Goal: Task Accomplishment & Management: Manage account settings

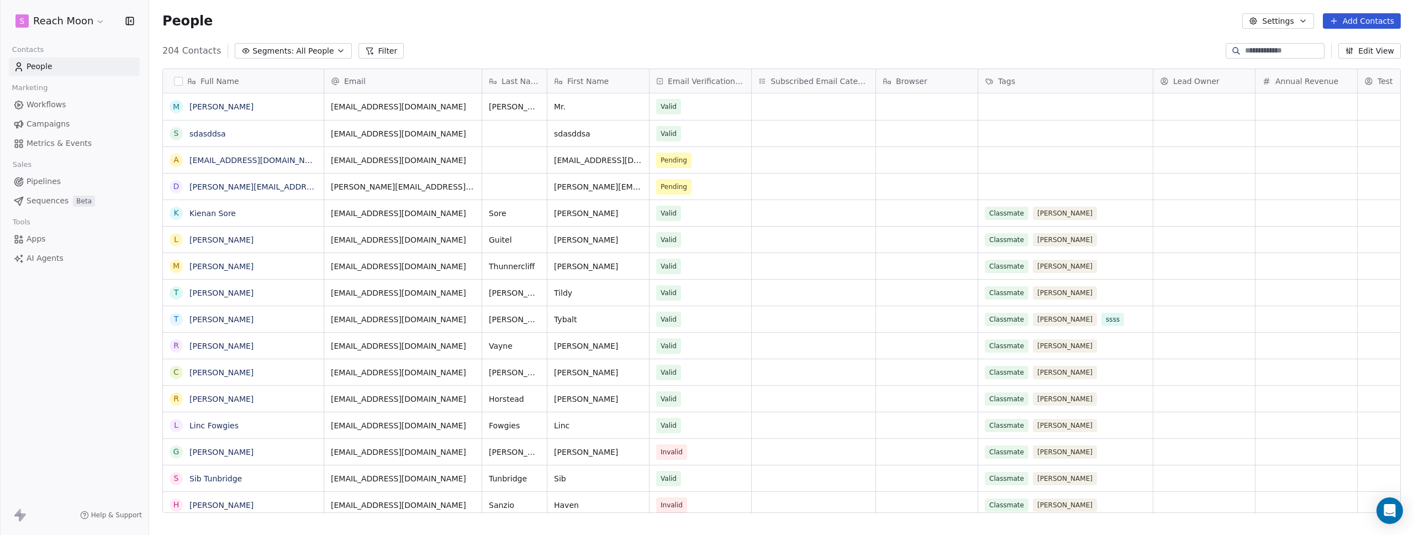
scroll to position [462, 1257]
click at [75, 25] on html "S Reach Moon Contacts People Marketing Workflows Campaigns Metrics & Events Sal…" at bounding box center [707, 267] width 1414 height 535
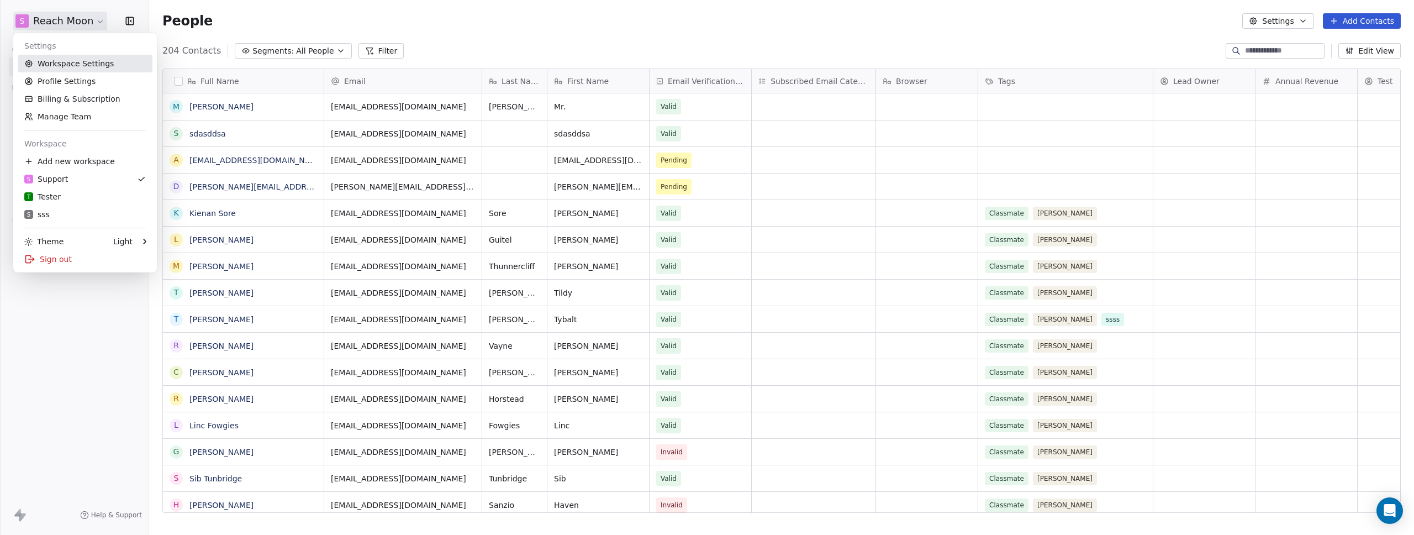
click at [64, 68] on link "Workspace Settings" at bounding box center [85, 64] width 135 height 18
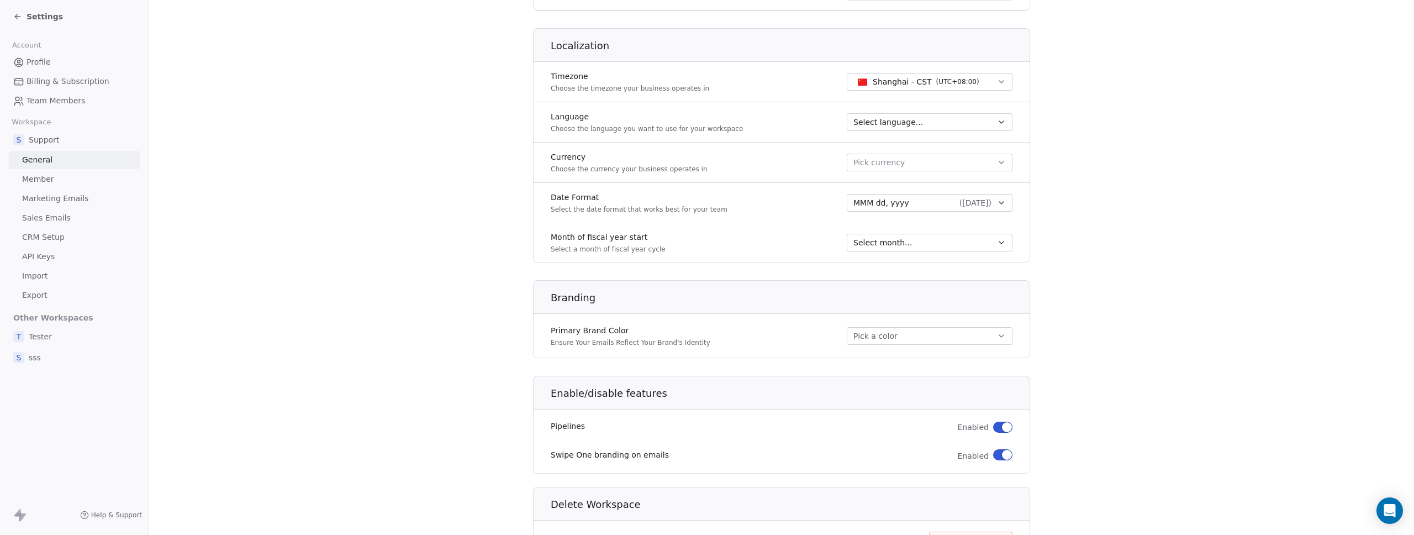
scroll to position [499, 0]
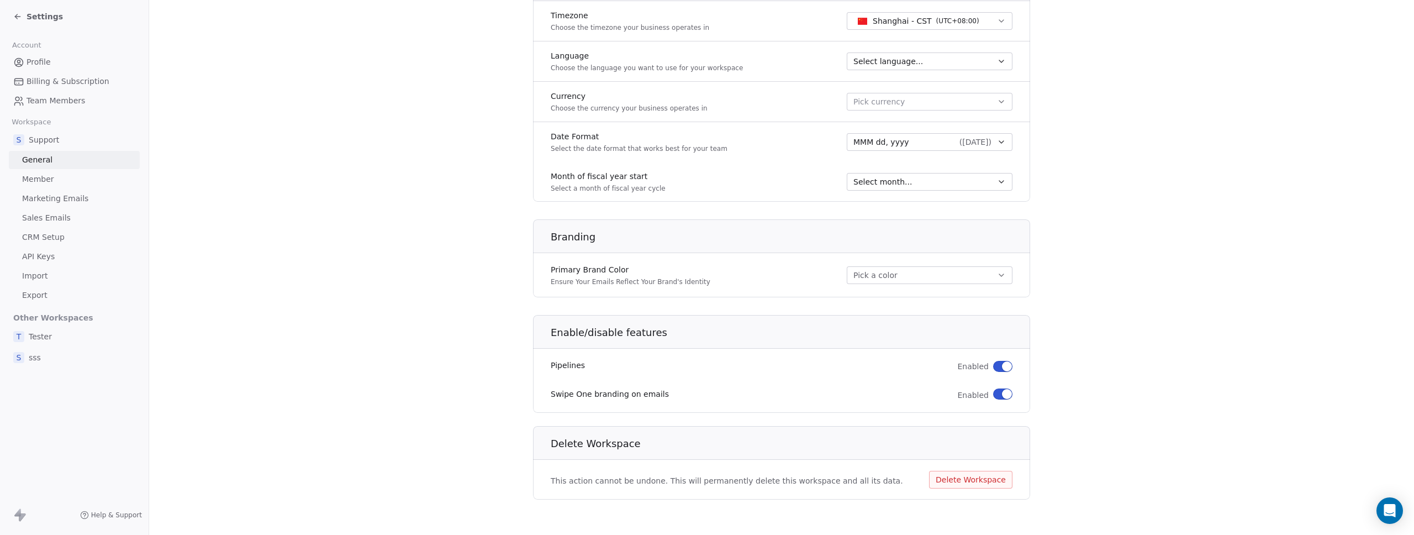
click at [34, 16] on span "Settings" at bounding box center [45, 16] width 36 height 11
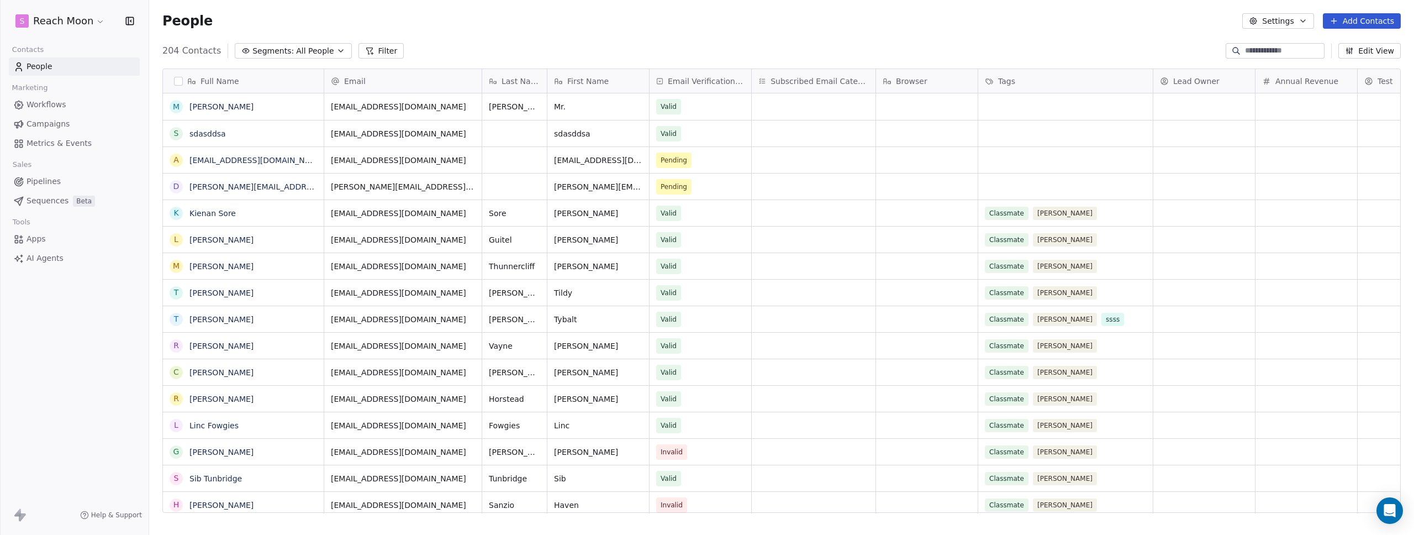
scroll to position [462, 1257]
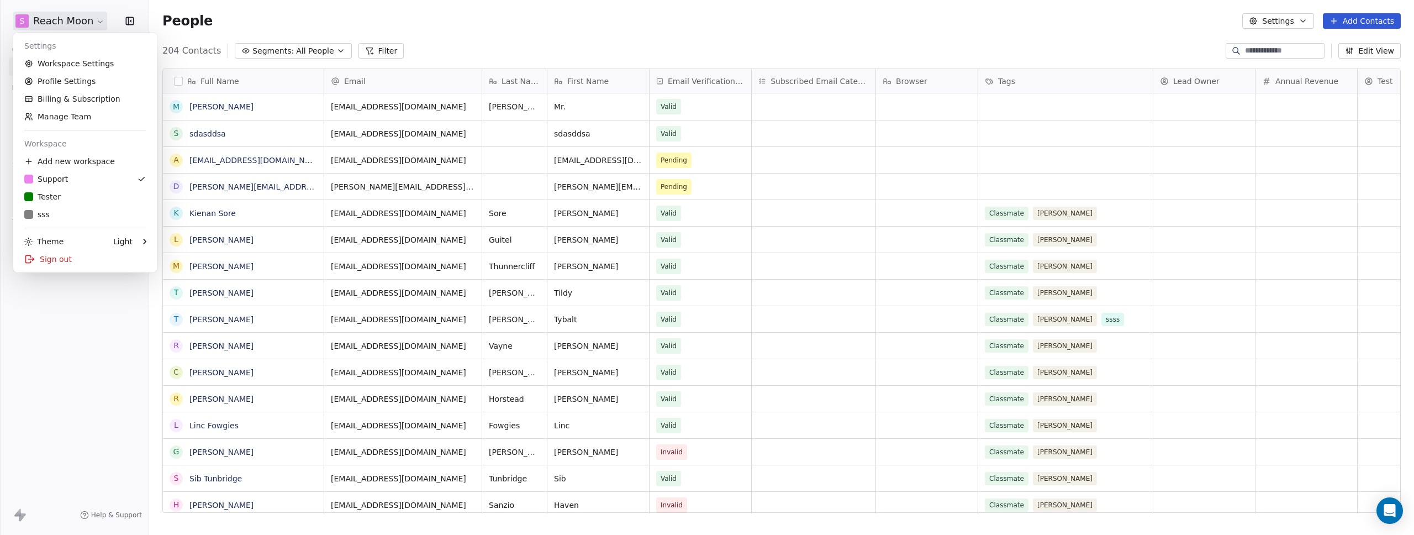
click at [34, 16] on html "S Reach Moon Contacts People Marketing Workflows Campaigns Metrics & Events Sal…" at bounding box center [707, 267] width 1414 height 535
click at [47, 198] on div "T Tester" at bounding box center [42, 196] width 36 height 11
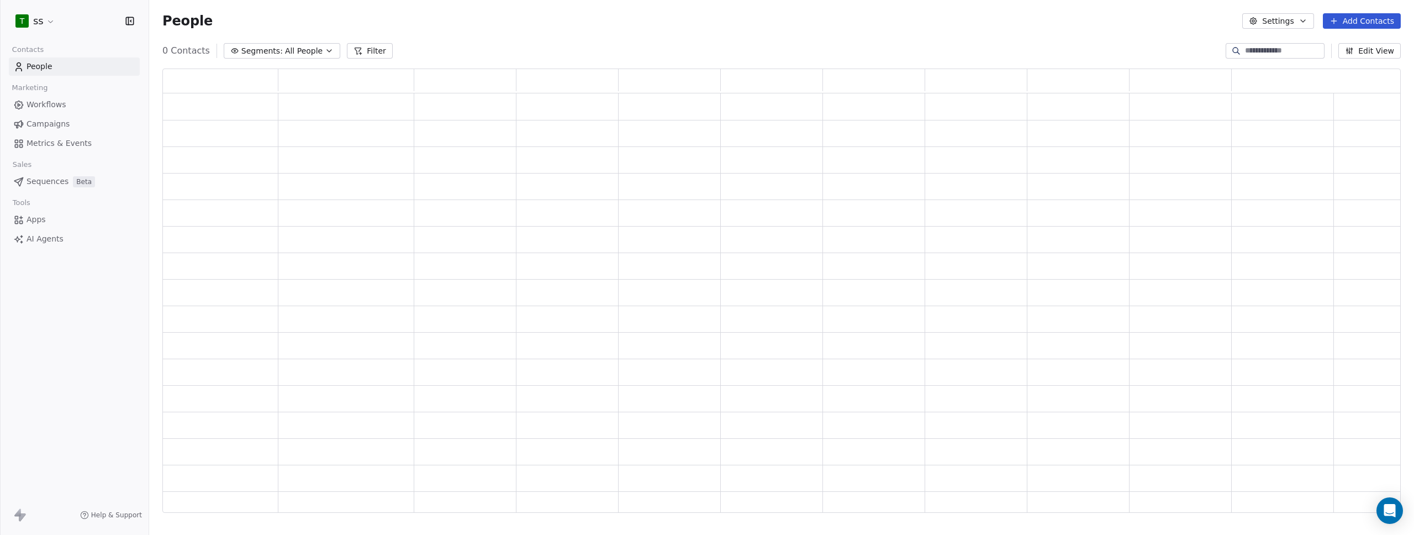
scroll to position [436, 1230]
click at [34, 24] on html "T ss Contacts People Marketing Workflows Campaigns Metrics & Events Sales Pipel…" at bounding box center [707, 267] width 1414 height 535
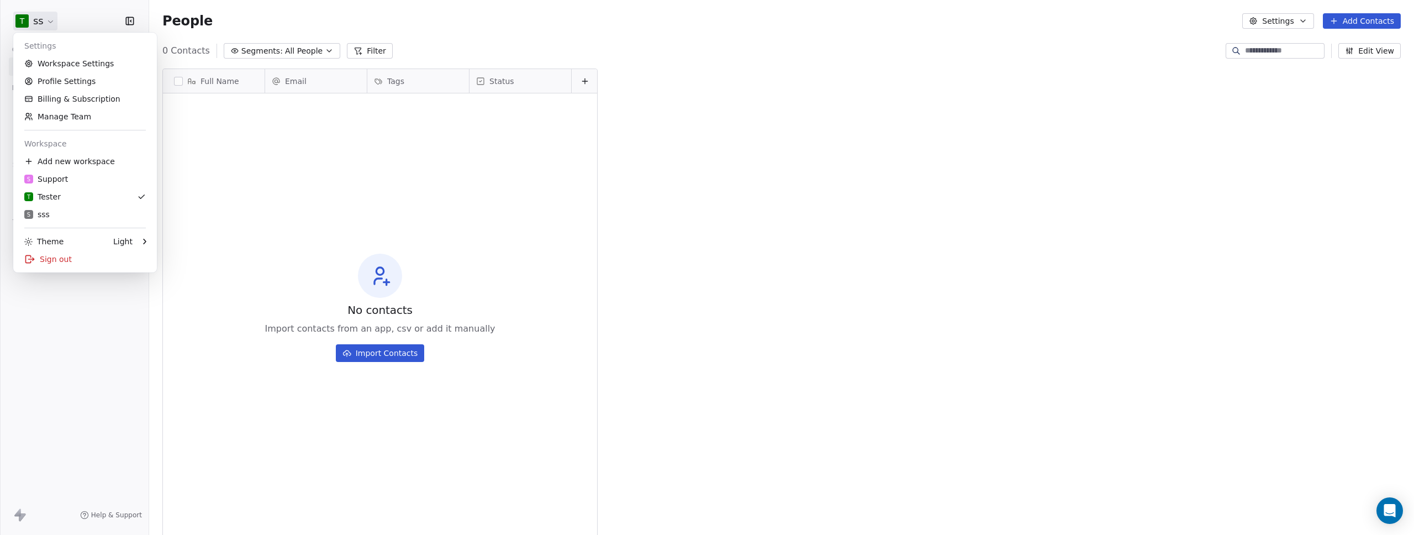
scroll to position [462, 1257]
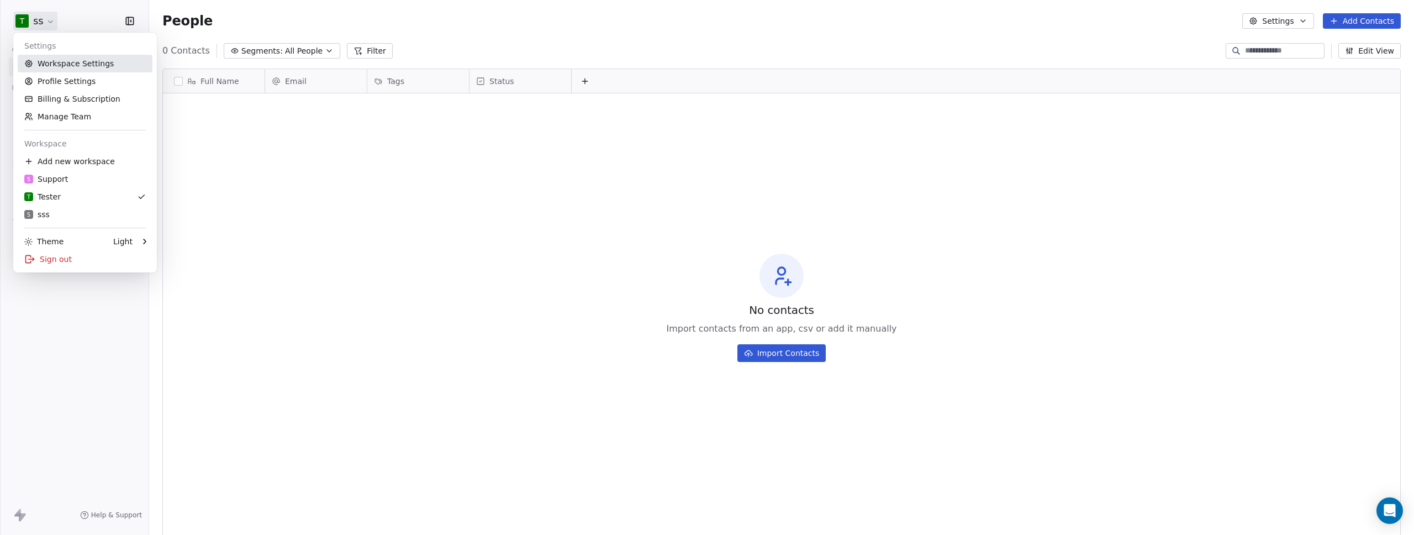
click at [45, 63] on link "Workspace Settings" at bounding box center [85, 64] width 135 height 18
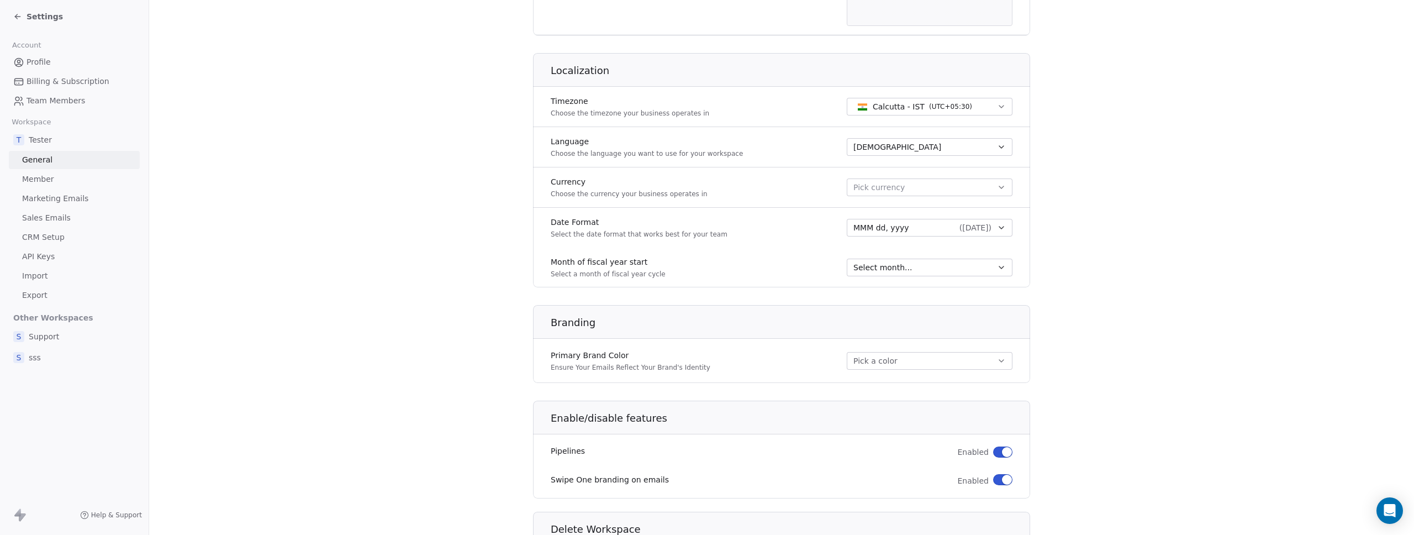
scroll to position [499, 0]
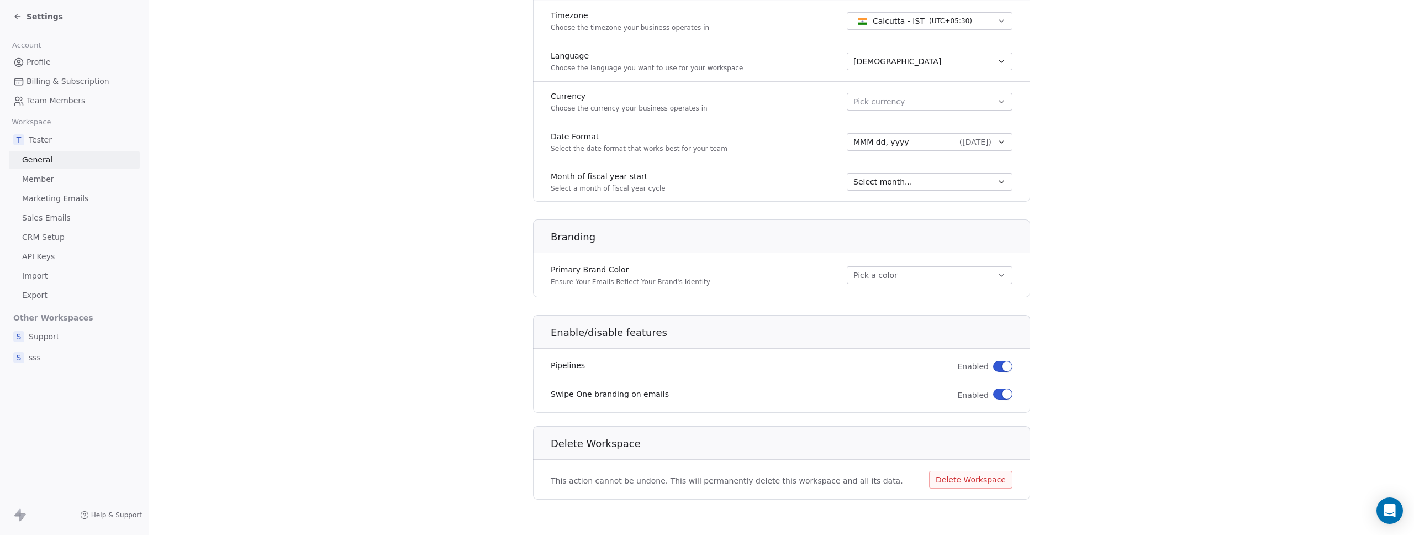
click at [961, 469] on div "This action cannot be undone. This will permanently delete this workspace and a…" at bounding box center [781, 479] width 497 height 27
click at [963, 477] on button "Delete Workspace" at bounding box center [970, 480] width 83 height 18
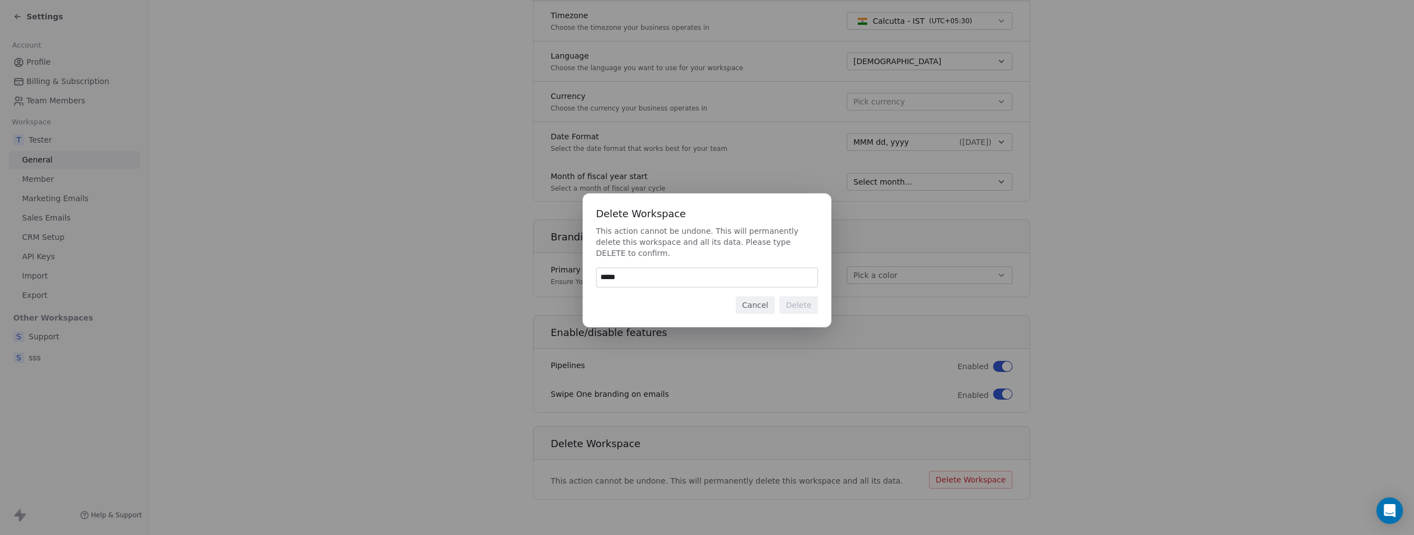
type input "******"
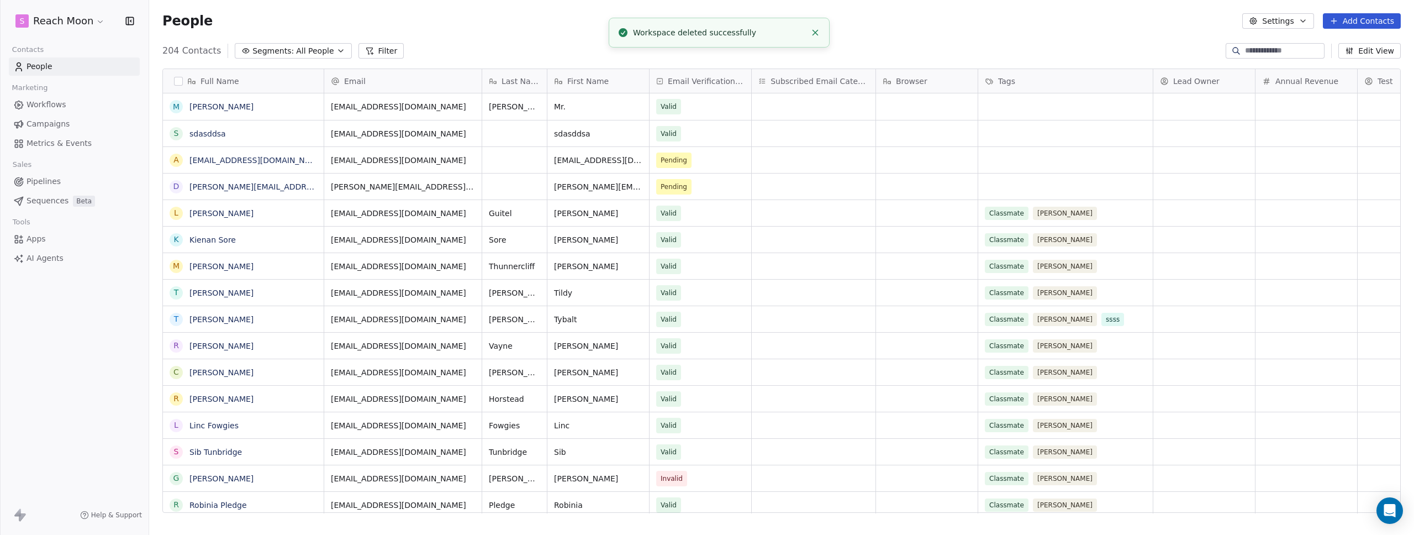
scroll to position [462, 1257]
click at [68, 10] on div "S Reach Moon" at bounding box center [74, 21] width 149 height 42
click at [68, 26] on html "S Reach Moon Contacts People Marketing Workflows Campaigns Metrics & Events Sal…" at bounding box center [707, 267] width 1414 height 535
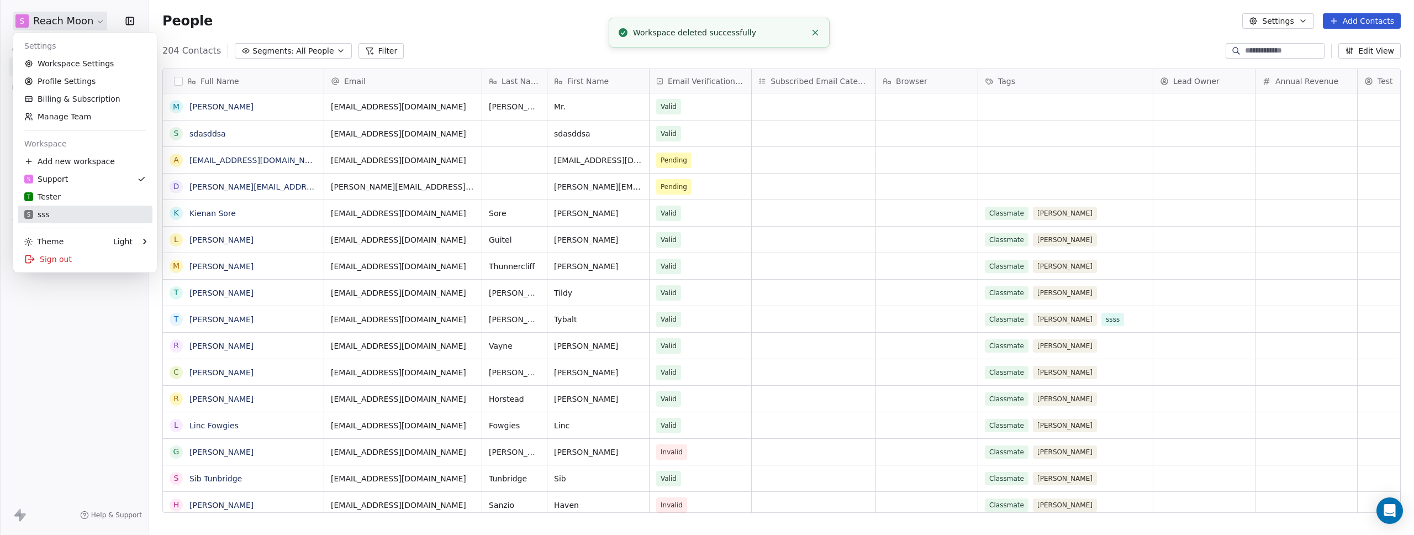
click at [68, 219] on div "s sss" at bounding box center [85, 214] width 122 height 11
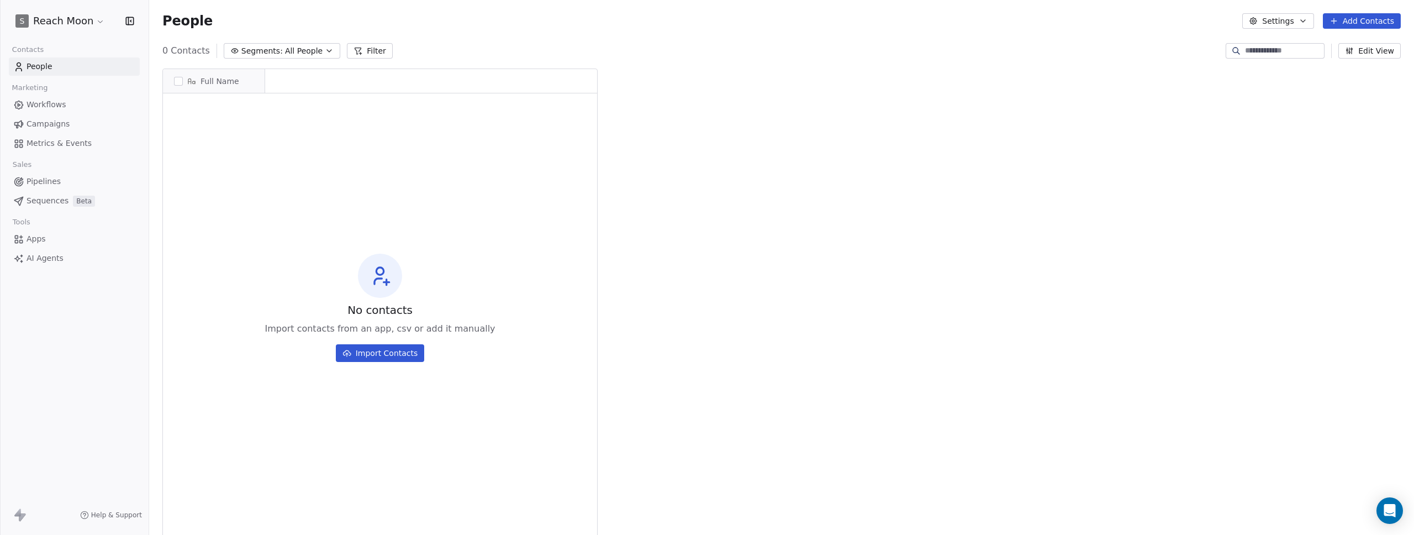
scroll to position [9, 9]
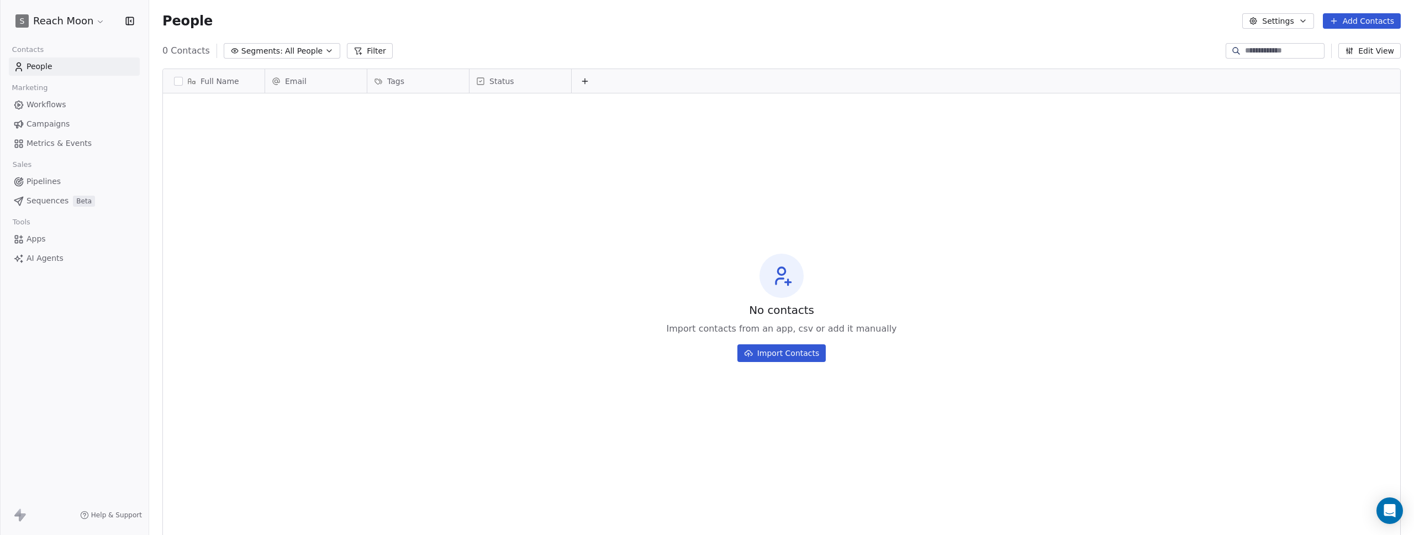
click at [67, 18] on html "s Reach Moon Contacts People Marketing Workflows Campaigns Metrics & Events Sal…" at bounding box center [707, 267] width 1414 height 535
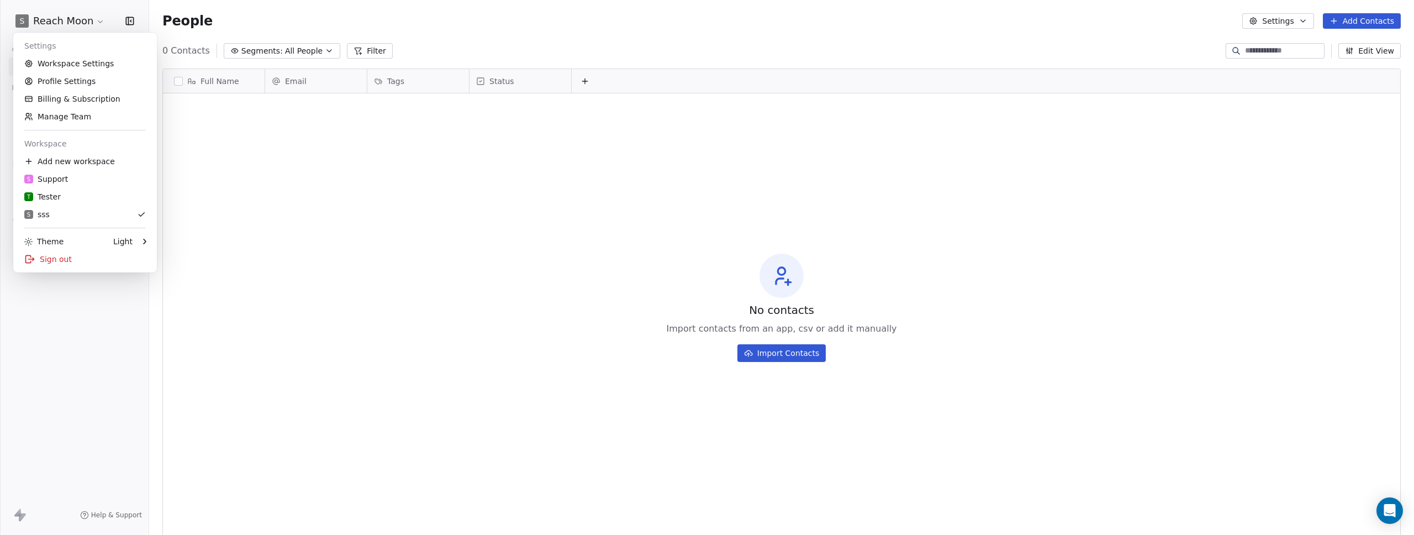
drag, startPoint x: 597, startPoint y: 316, endPoint x: 265, endPoint y: 228, distance: 342.8
click at [597, 316] on html "s Reach Moon Contacts People Marketing Workflows Campaigns Metrics & Events Sal…" at bounding box center [707, 267] width 1414 height 535
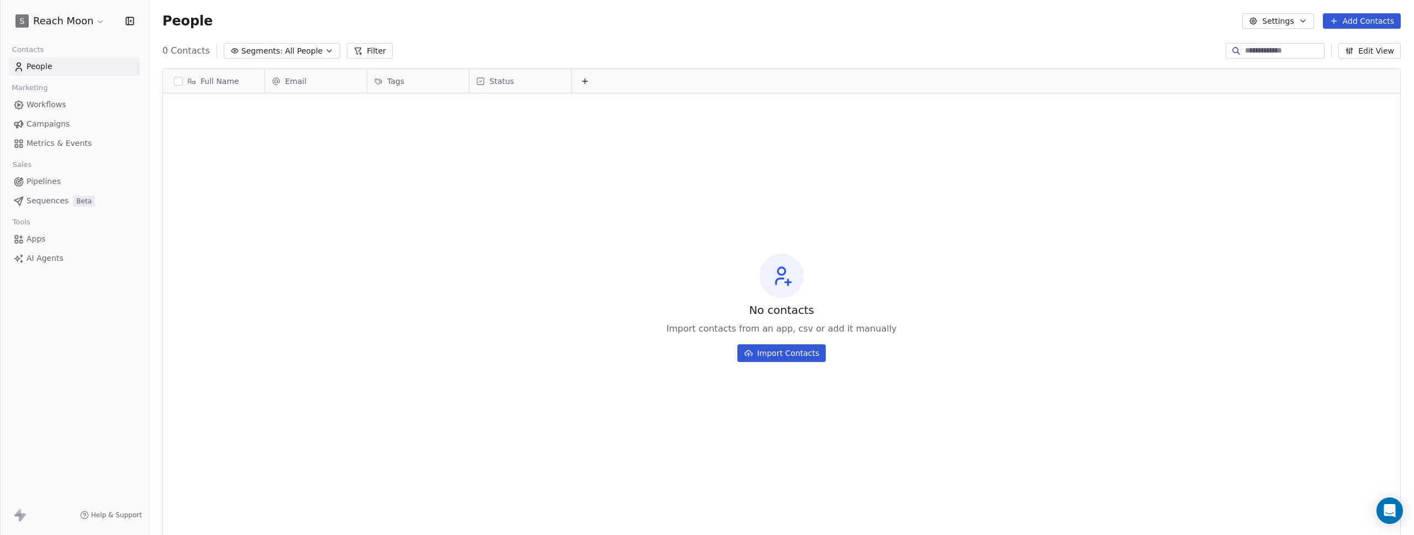
click at [65, 28] on html "s Reach Moon Contacts People Marketing Workflows Campaigns Metrics & Events Sal…" at bounding box center [707, 267] width 1414 height 535
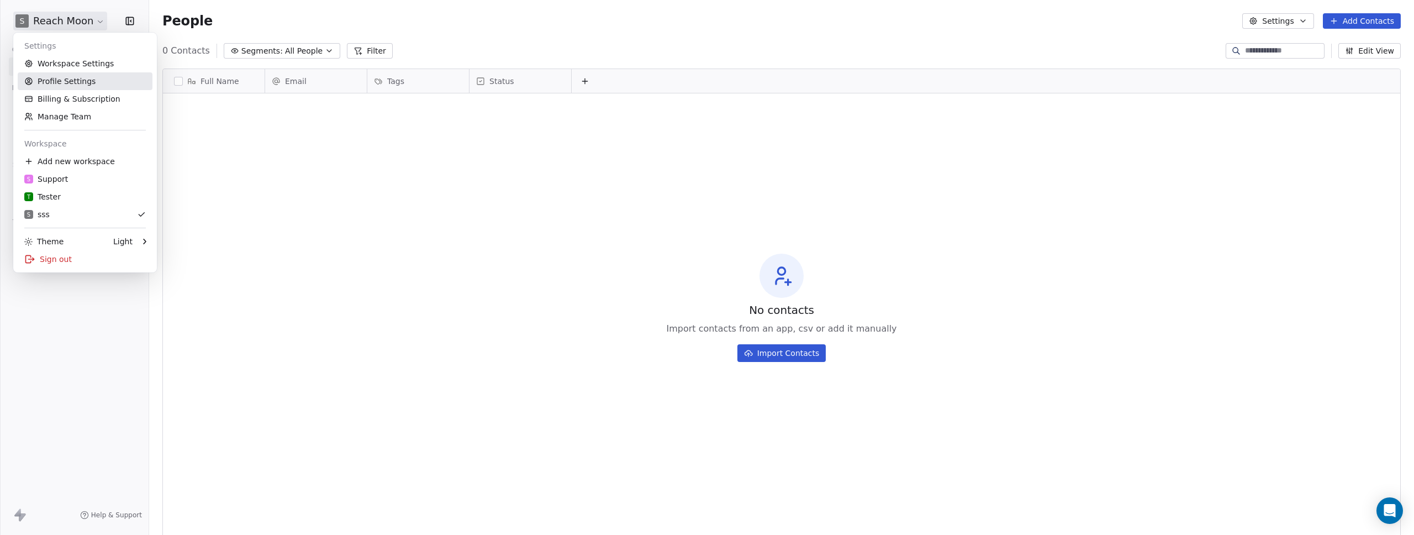
click at [52, 77] on link "Profile Settings" at bounding box center [85, 81] width 135 height 18
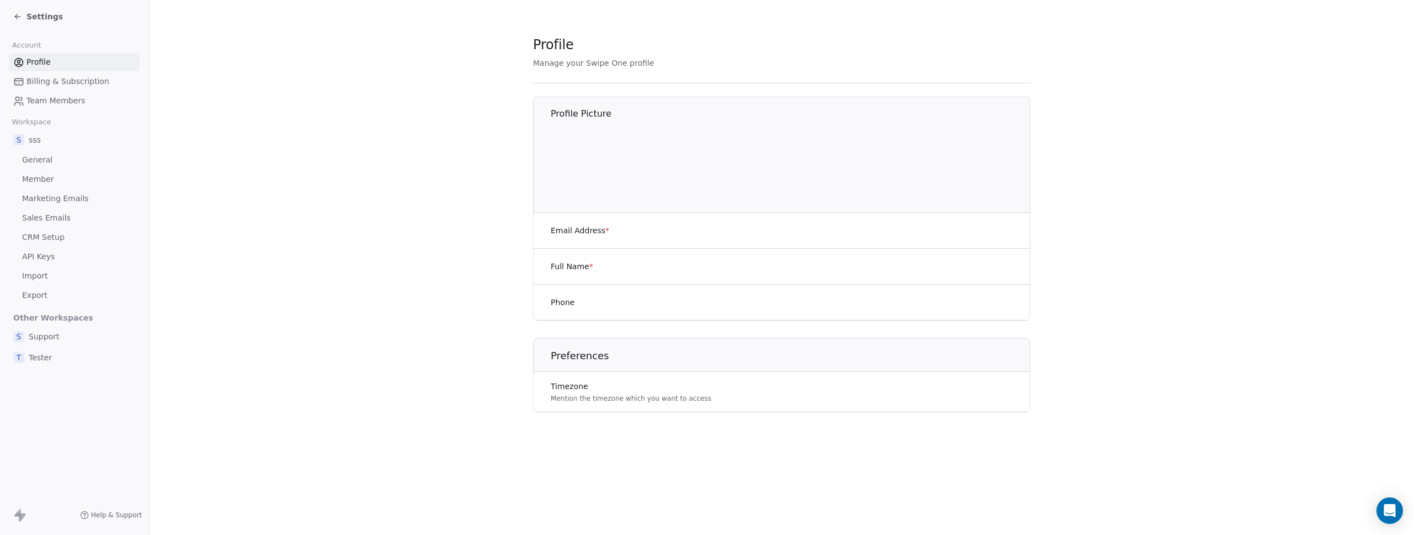
click at [52, 77] on span "Billing & Subscription" at bounding box center [68, 82] width 83 height 12
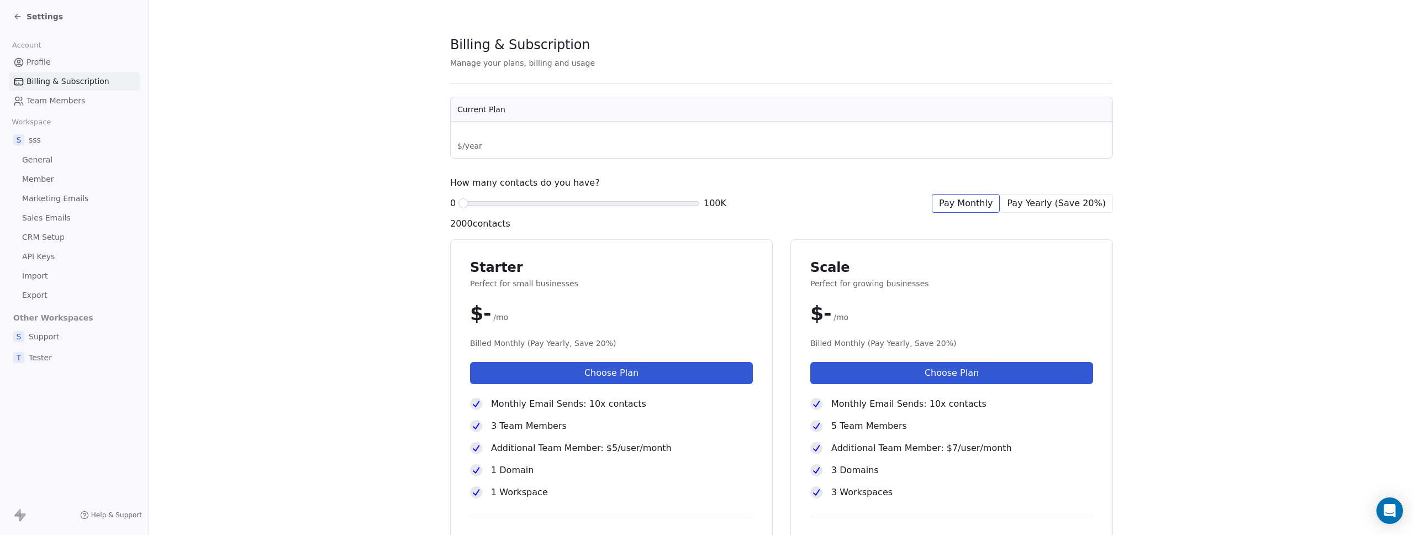
click at [46, 19] on span "Settings" at bounding box center [45, 16] width 36 height 11
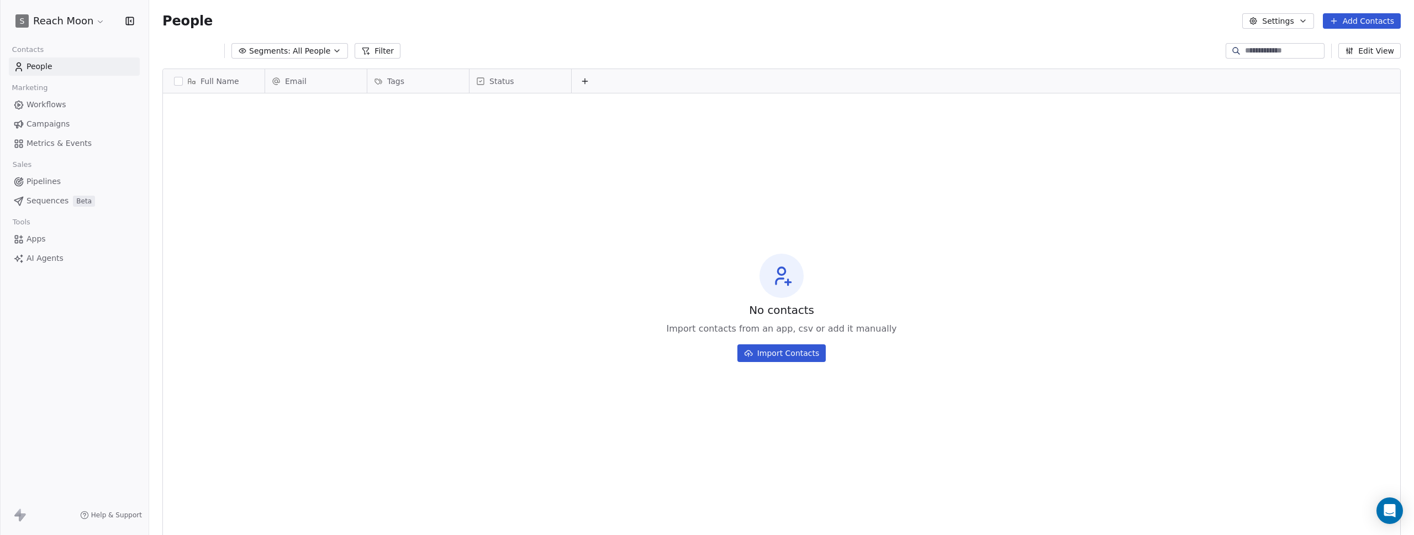
scroll to position [462, 1257]
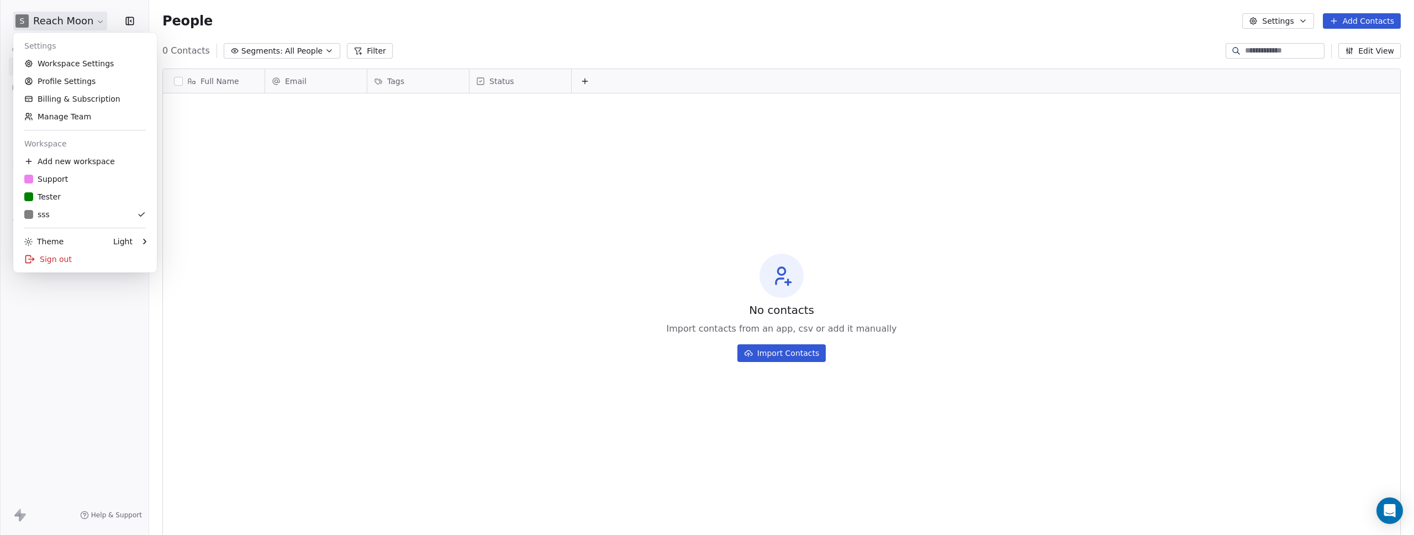
click at [47, 21] on html "s Reach Moon Contacts People Marketing Workflows Campaigns Metrics & Events Sal…" at bounding box center [707, 267] width 1414 height 535
click at [55, 56] on link "Workspace Settings" at bounding box center [85, 64] width 135 height 18
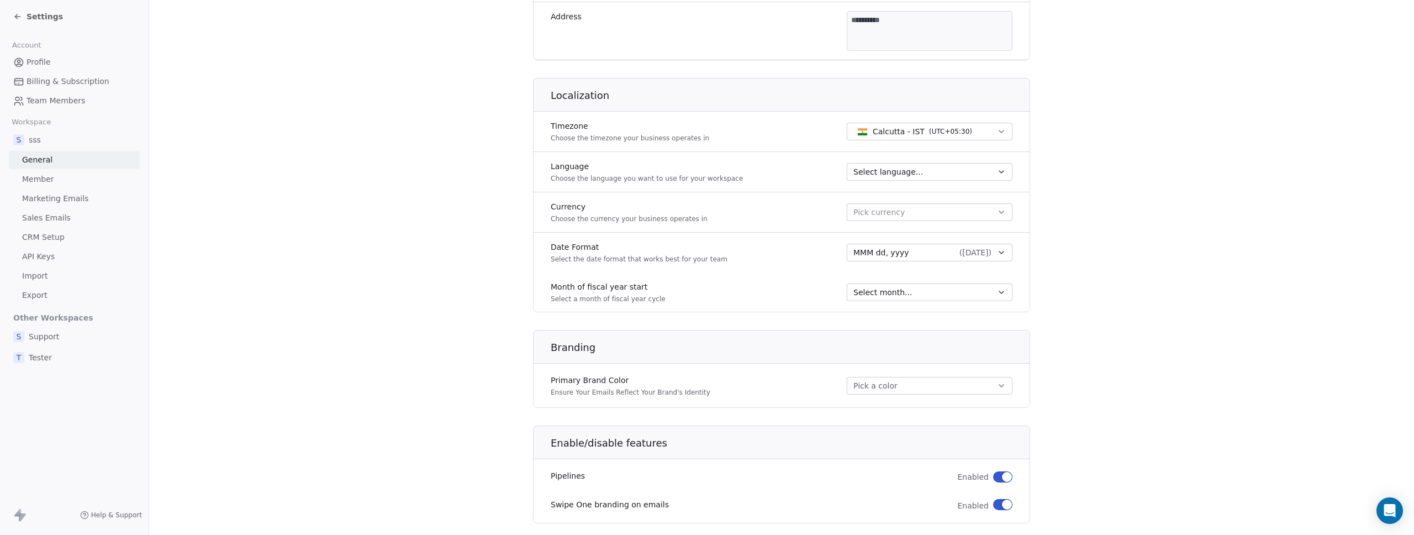
scroll to position [499, 0]
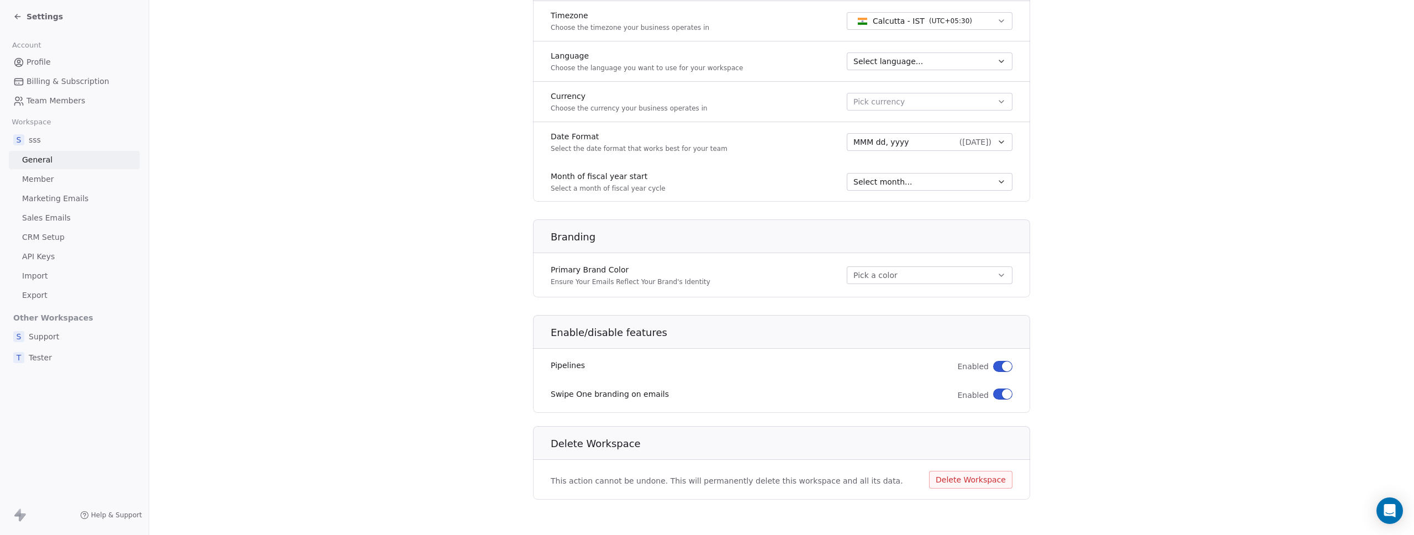
click at [976, 486] on button "Delete Workspace" at bounding box center [970, 480] width 83 height 18
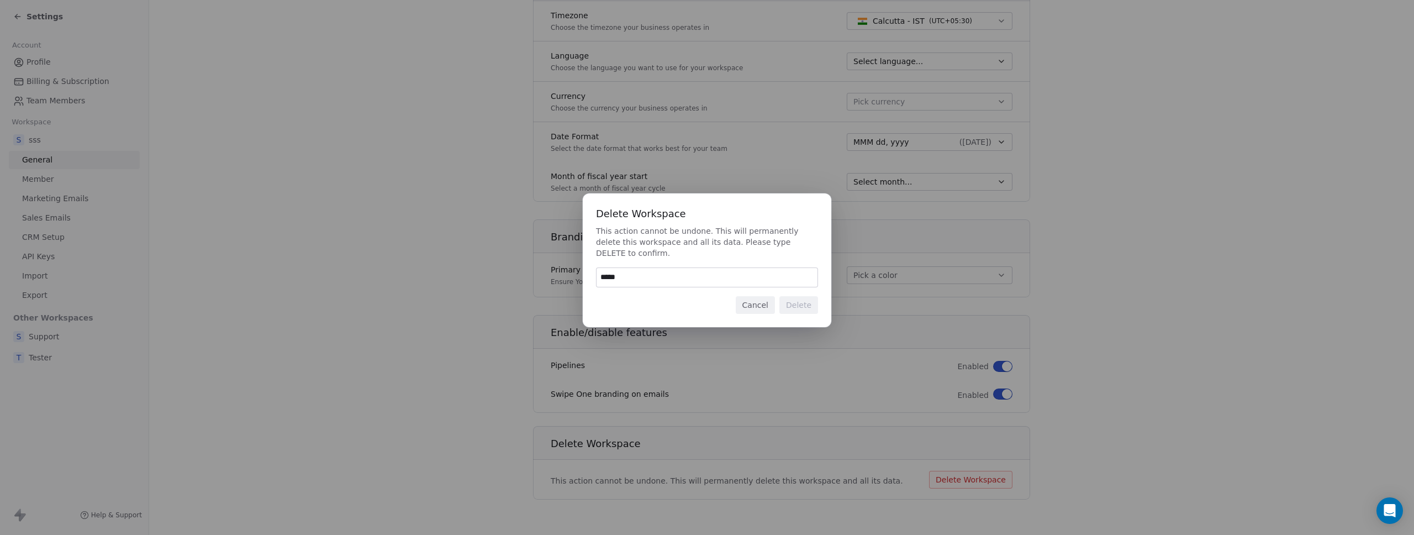
type input "******"
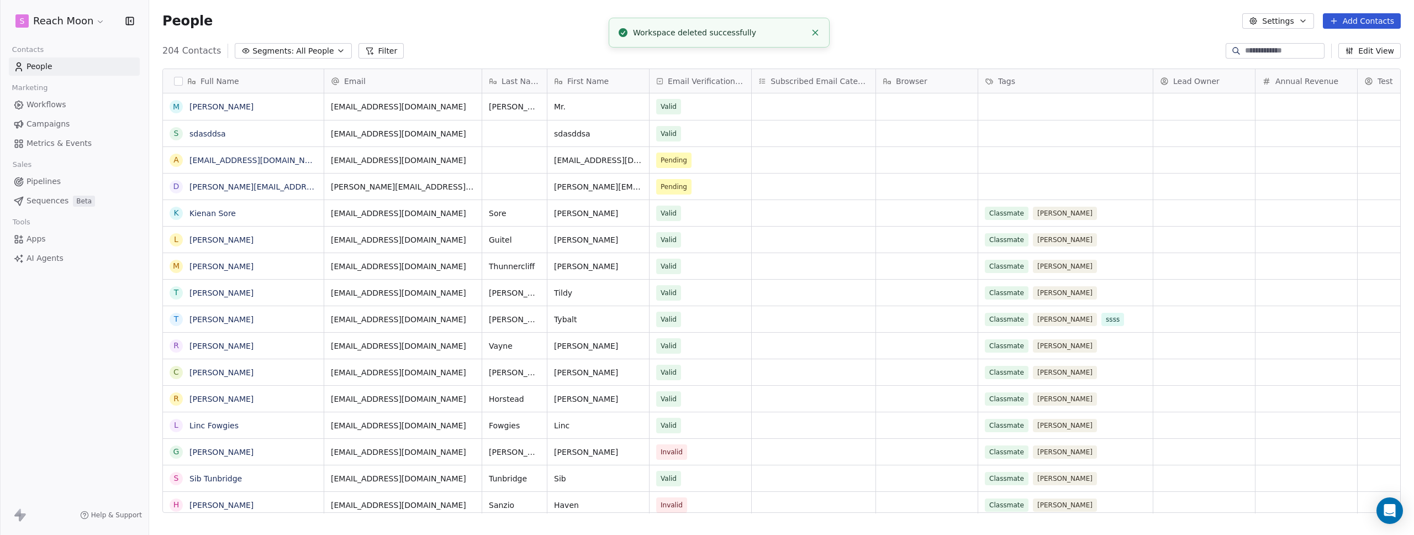
scroll to position [462, 1257]
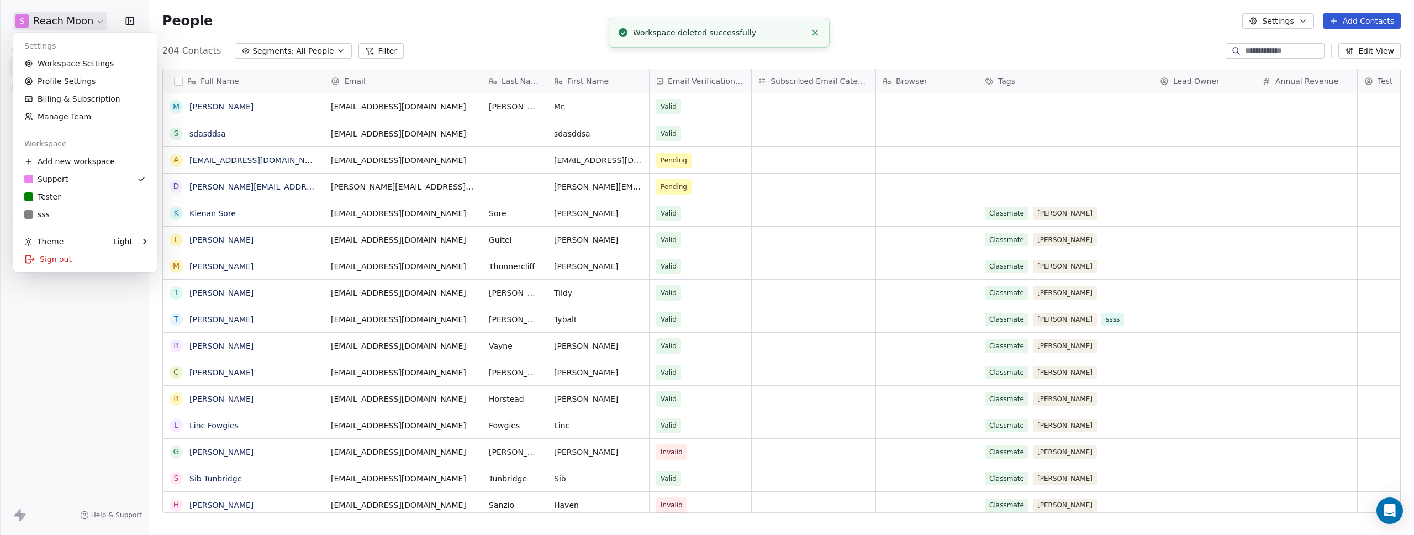
click at [70, 18] on html "S Reach Moon Contacts People Marketing Workflows Campaigns Metrics & Events Sal…" at bounding box center [707, 267] width 1414 height 535
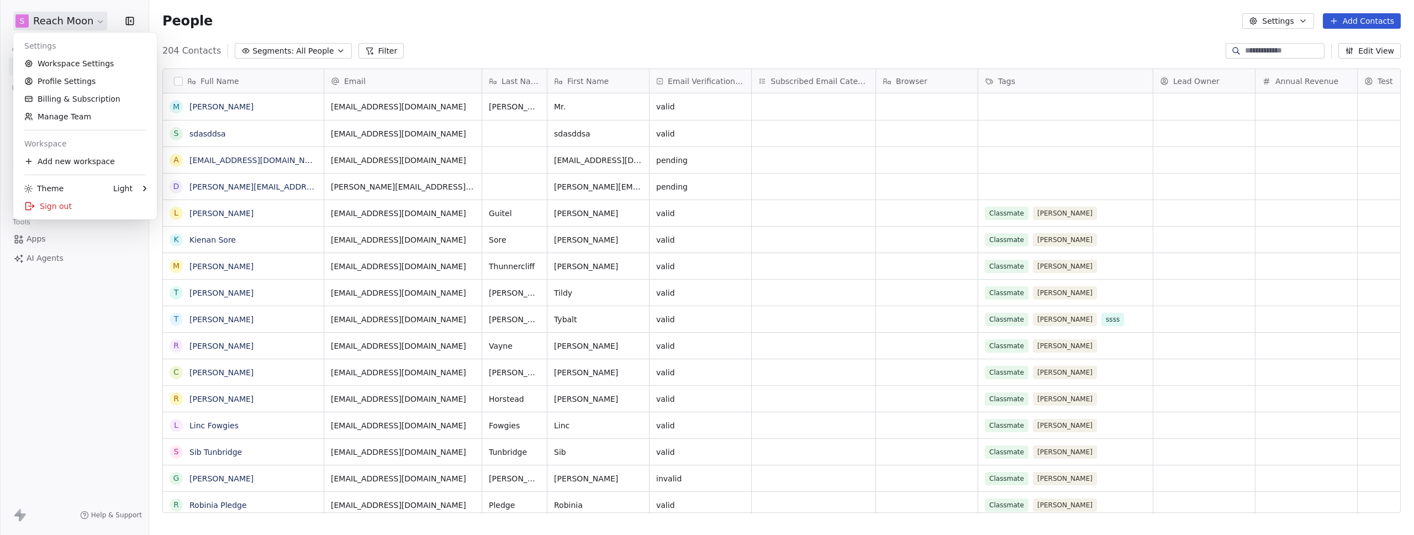
scroll to position [462, 1257]
click at [60, 67] on link "Workspace Settings" at bounding box center [85, 64] width 135 height 18
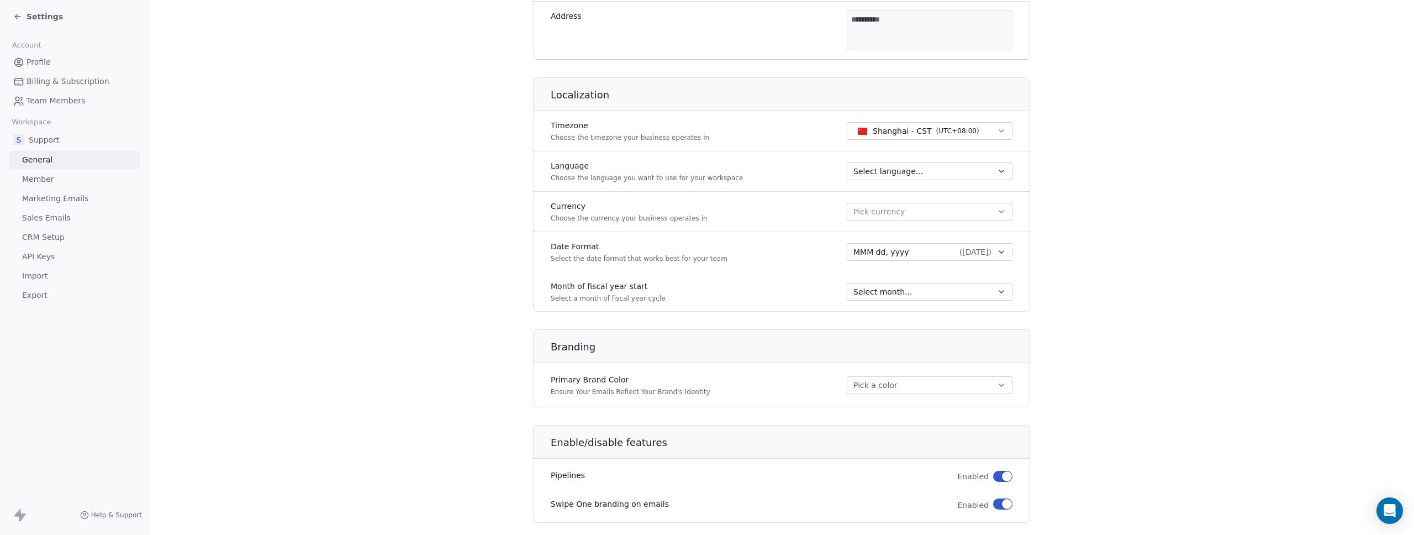
scroll to position [499, 0]
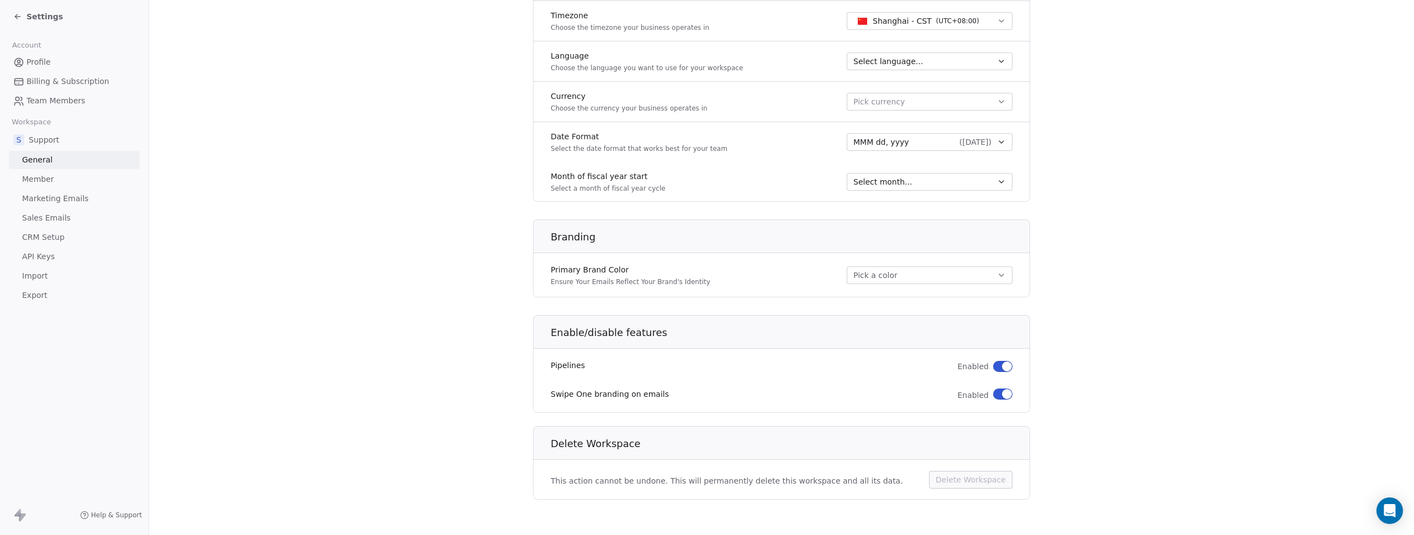
click at [1052, 453] on section "**********" at bounding box center [781, 18] width 1265 height 1034
click at [1105, 129] on section "**********" at bounding box center [781, 18] width 1265 height 1034
click at [434, 243] on section "**********" at bounding box center [781, 18] width 1265 height 1034
